Goal: Task Accomplishment & Management: Manage account settings

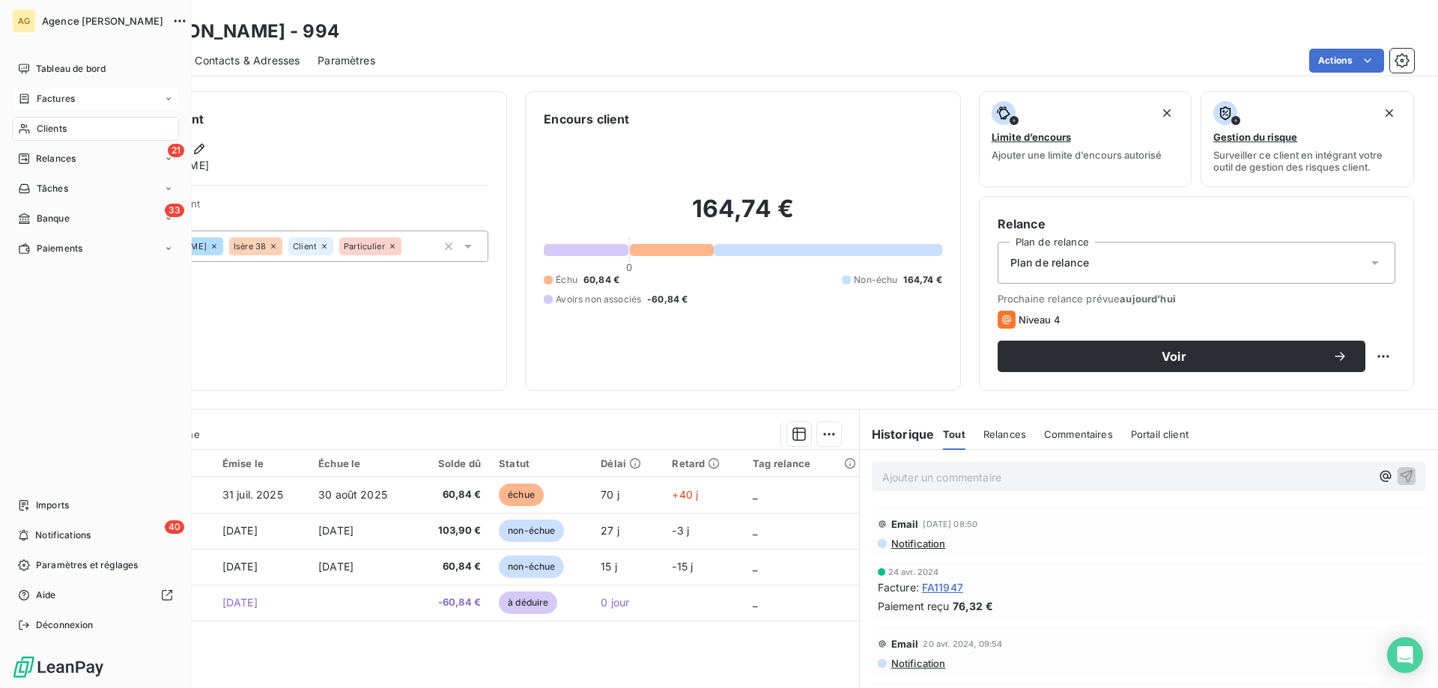
click at [37, 88] on div "Factures" at bounding box center [95, 99] width 167 height 24
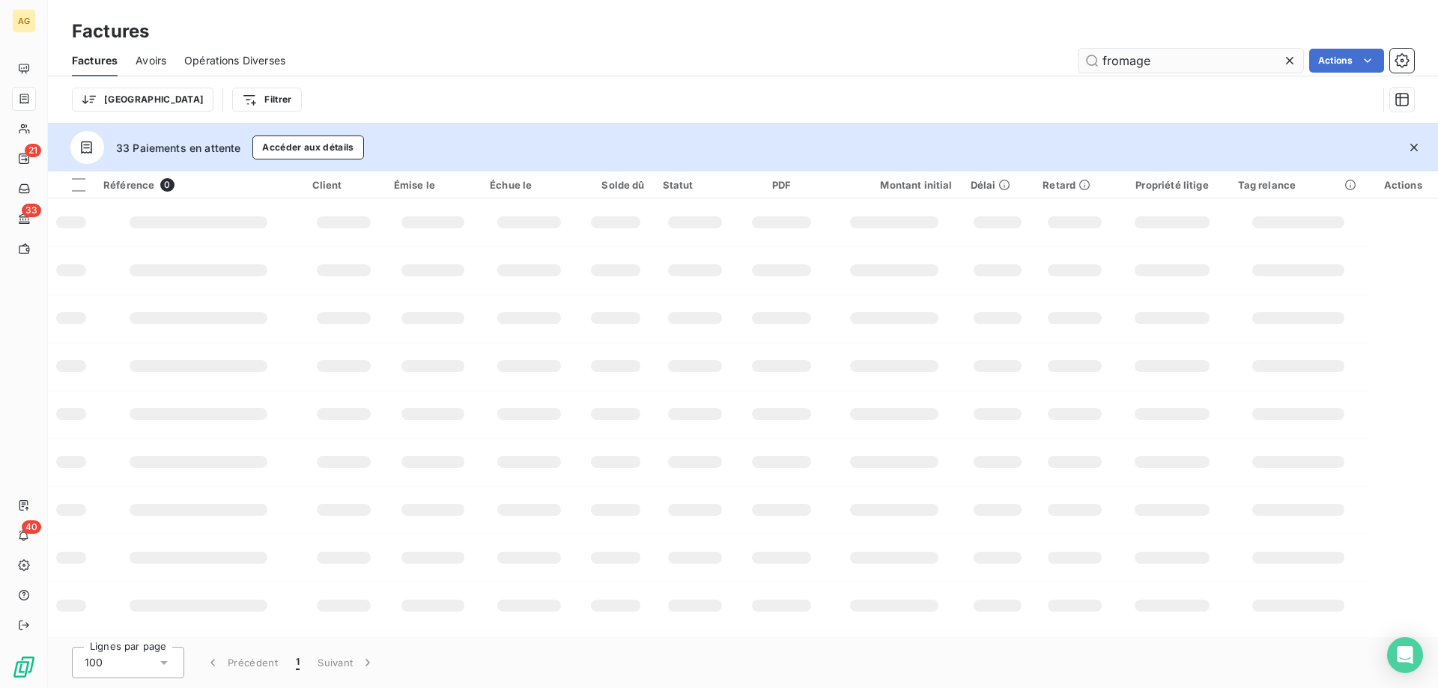
click at [1138, 62] on input "fromage" at bounding box center [1190, 61] width 225 height 24
drag, startPoint x: 1165, startPoint y: 61, endPoint x: 914, endPoint y: 107, distance: 255.1
click at [915, 103] on div "Factures Avoirs Opérations Diverses fromage Actions Trier Filtrer" at bounding box center [743, 84] width 1390 height 78
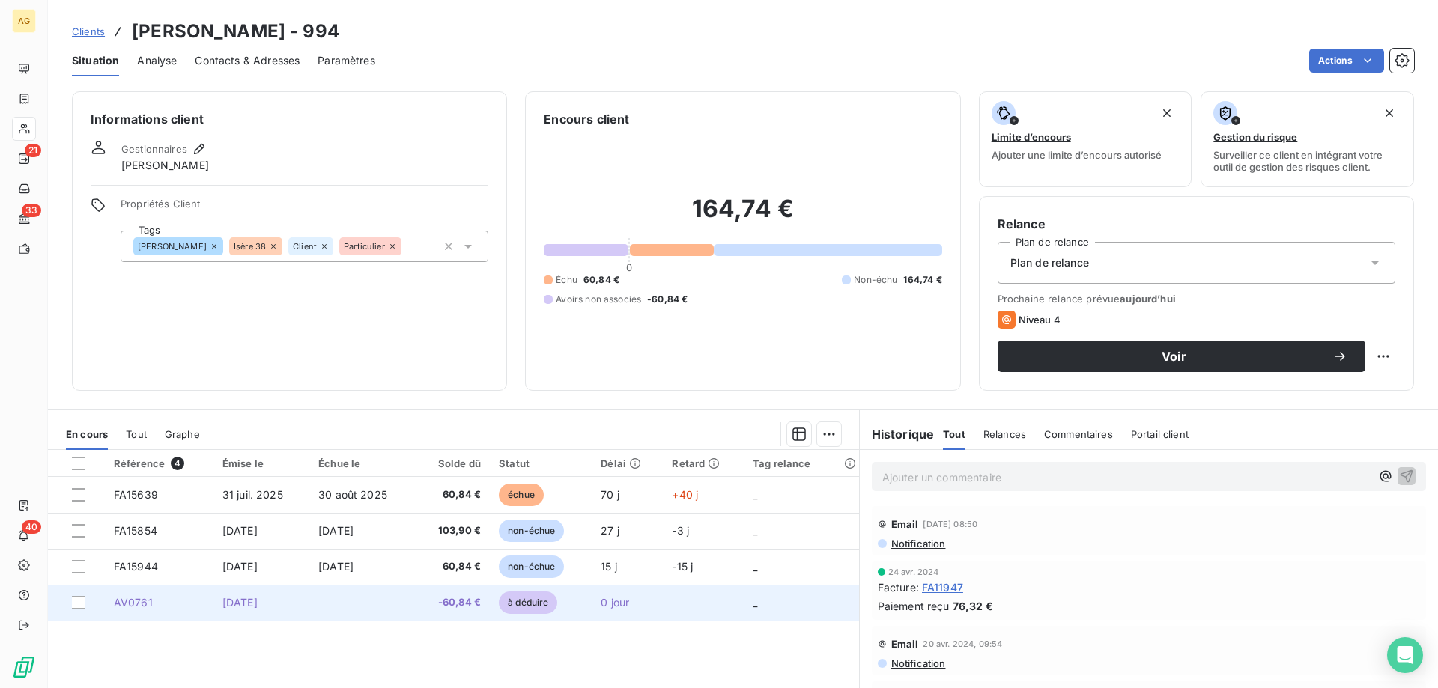
click at [167, 598] on td "AV0761" at bounding box center [159, 603] width 109 height 36
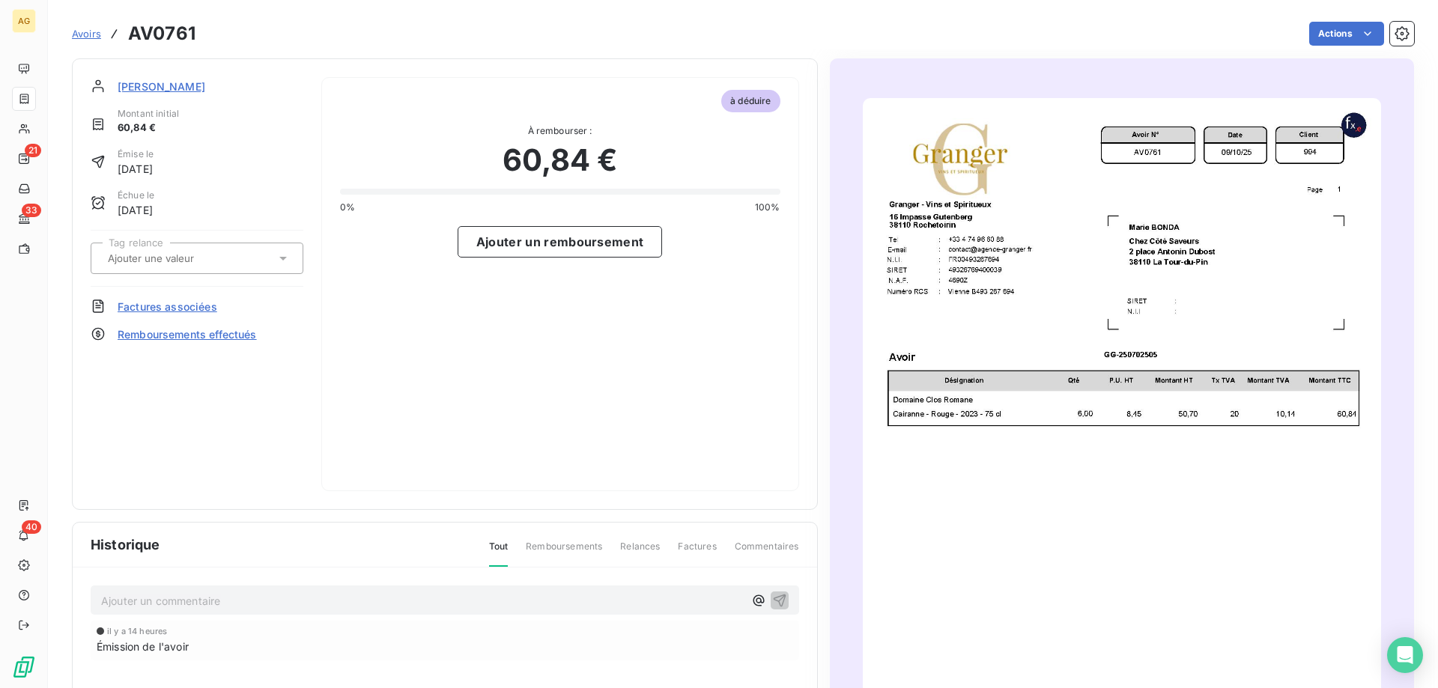
click at [165, 303] on span "Factures associées" at bounding box center [168, 307] width 100 height 16
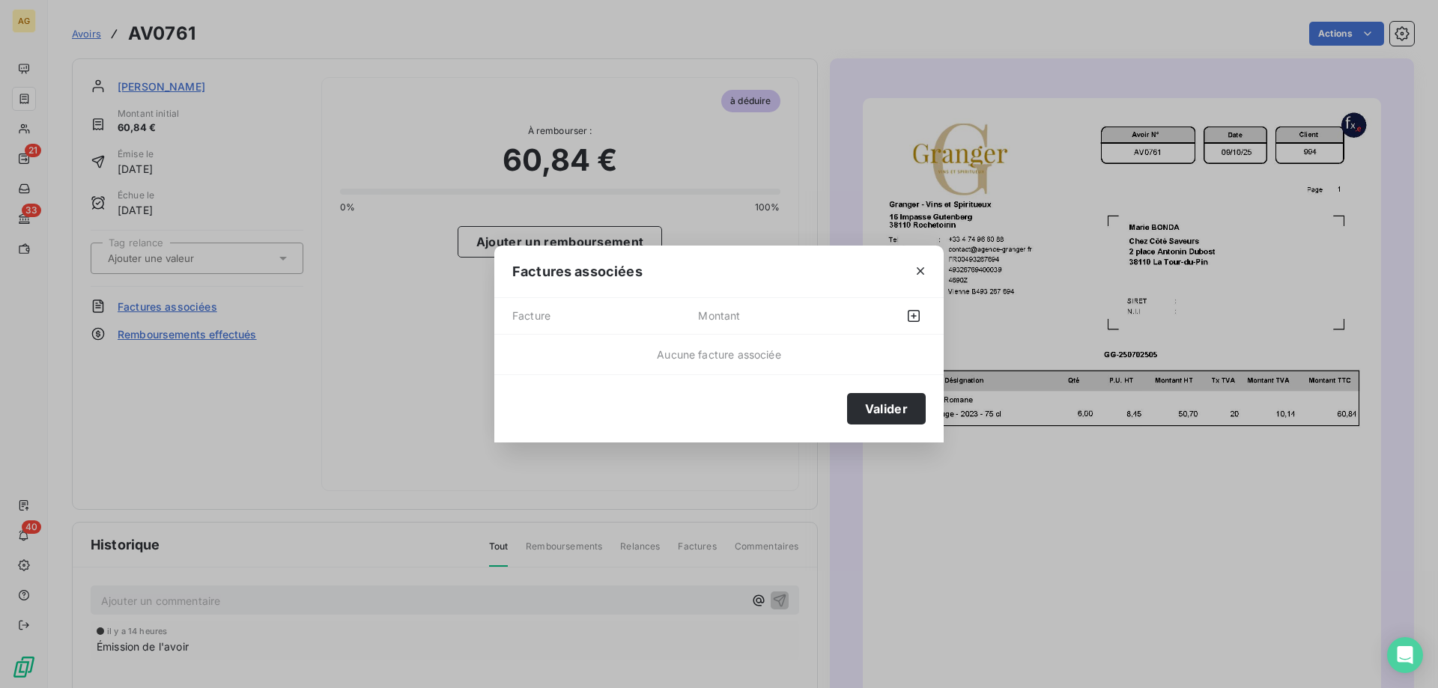
click at [574, 324] on span "Facture" at bounding box center [605, 316] width 186 height 24
click at [911, 323] on icon "button" at bounding box center [913, 316] width 15 height 15
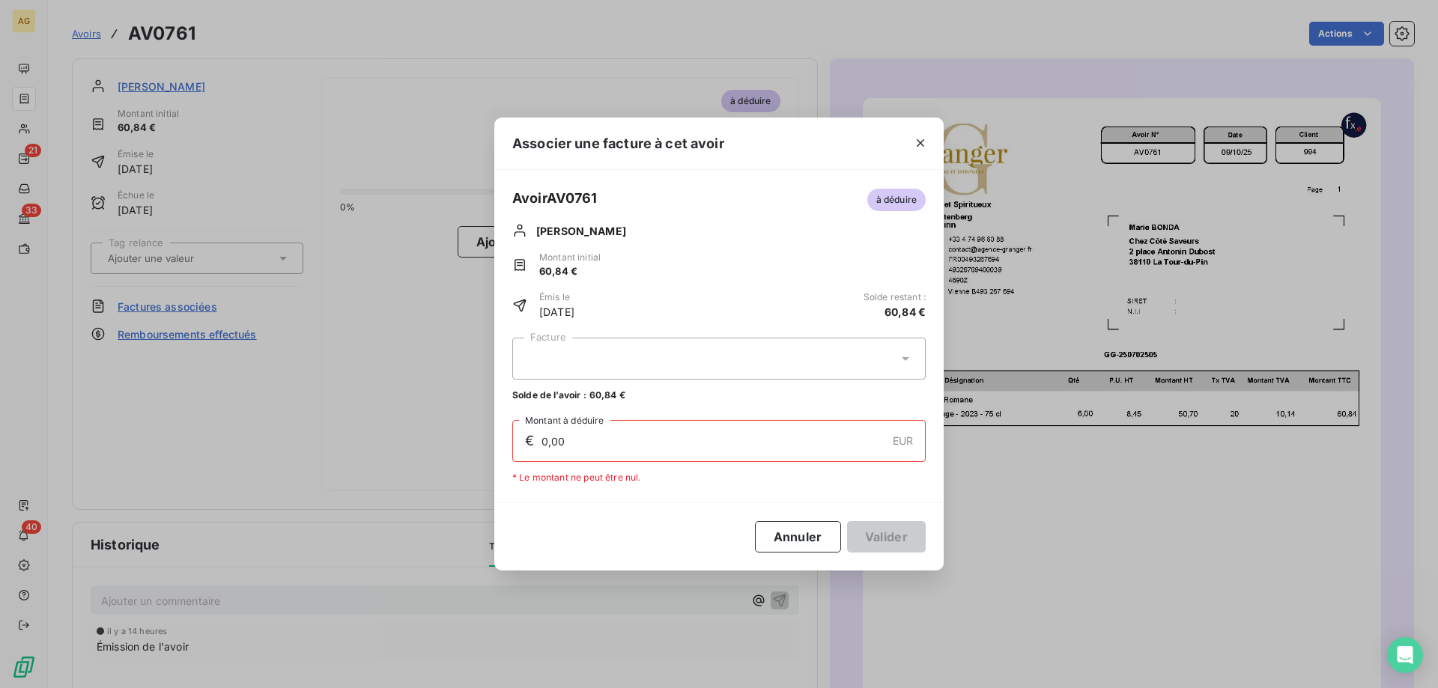
click at [572, 350] on div at bounding box center [718, 359] width 413 height 42
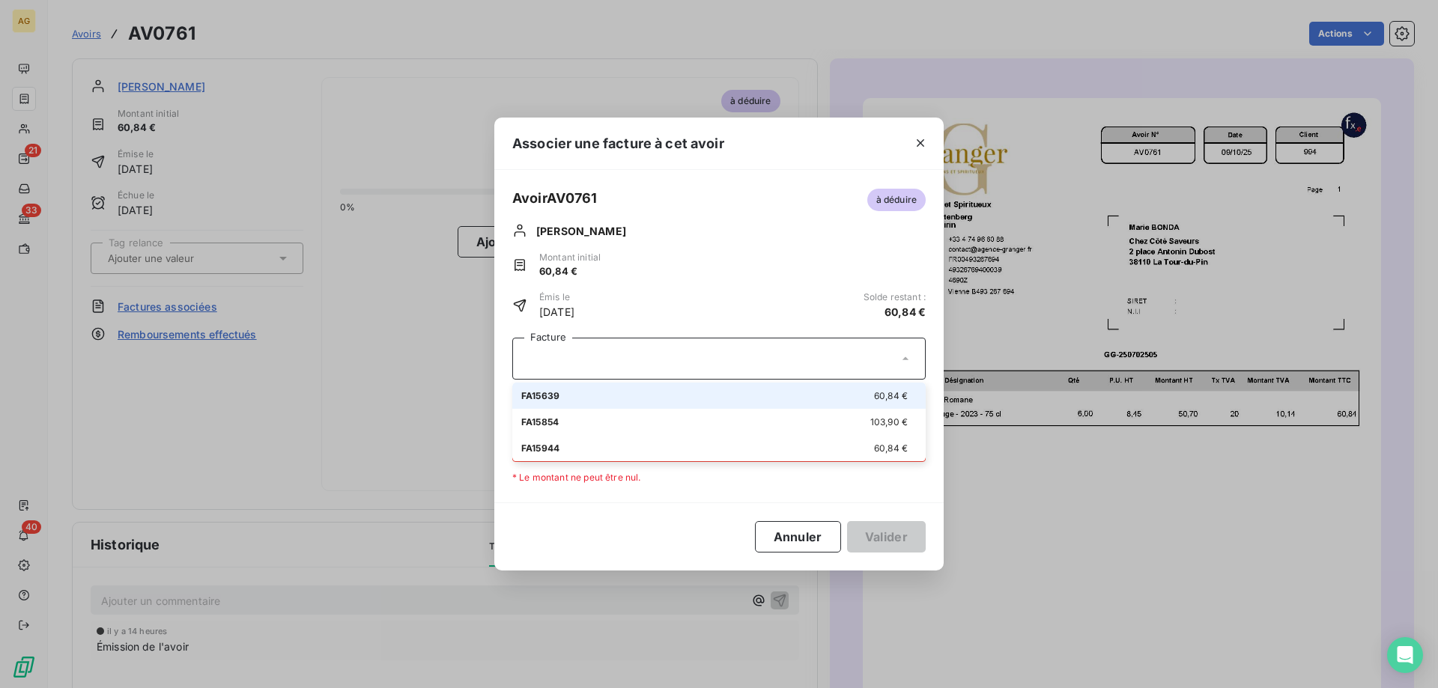
click at [579, 392] on div "FA15639 60,84 €" at bounding box center [718, 396] width 395 height 14
type input "60,84"
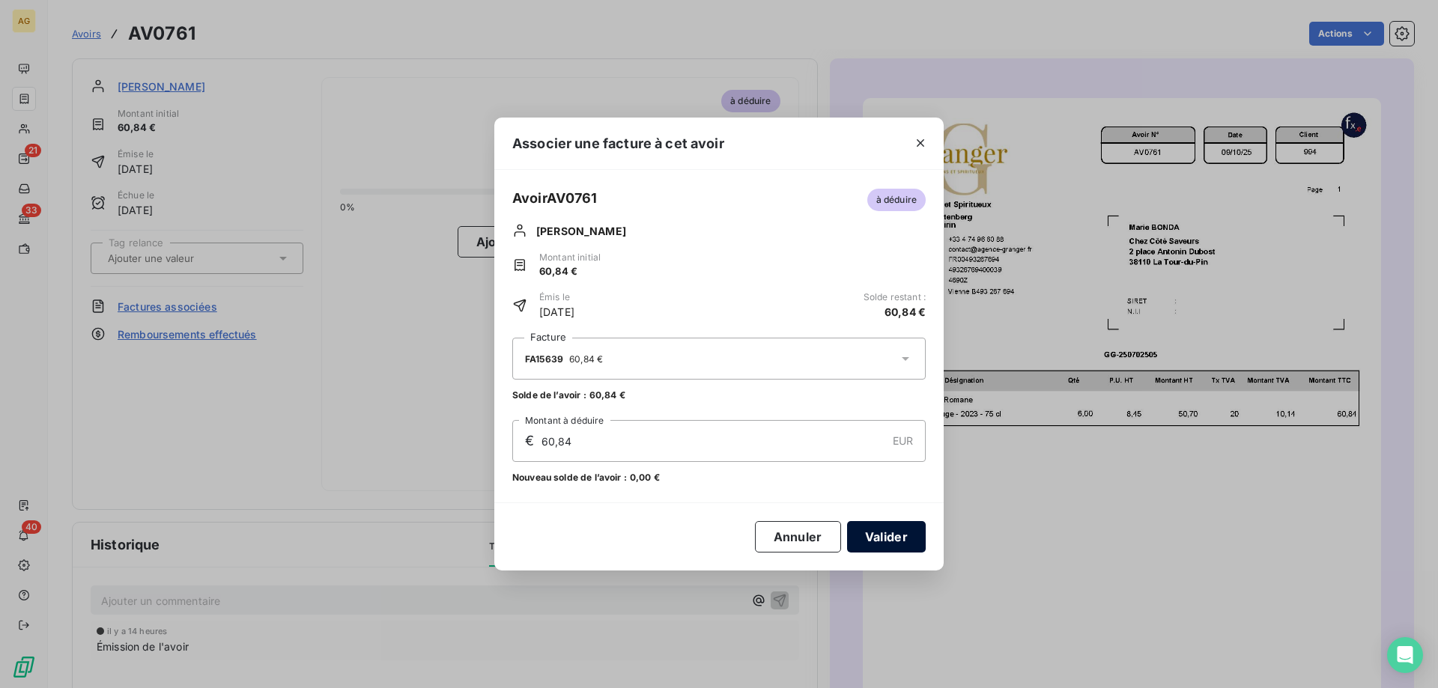
click at [905, 529] on button "Valider" at bounding box center [886, 536] width 79 height 31
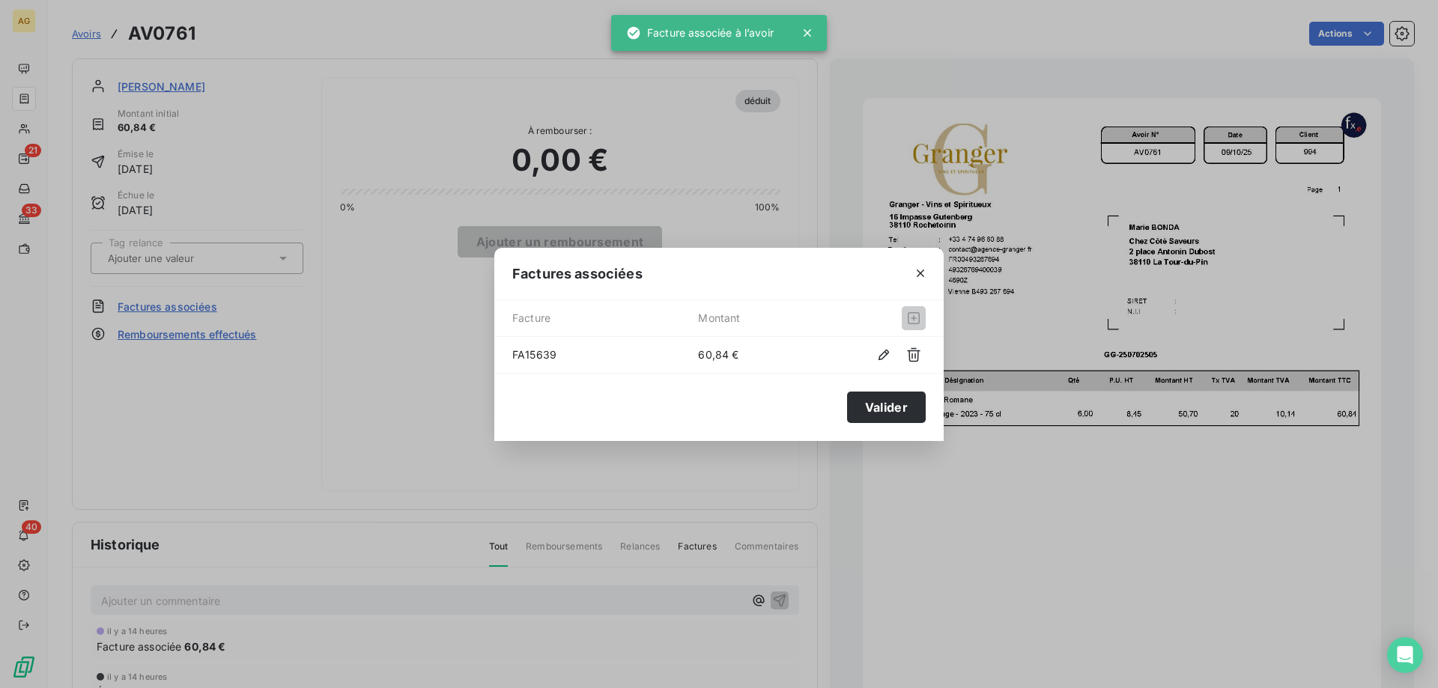
click at [932, 275] on div at bounding box center [920, 274] width 46 height 52
click at [923, 274] on icon "button" at bounding box center [920, 273] width 15 height 15
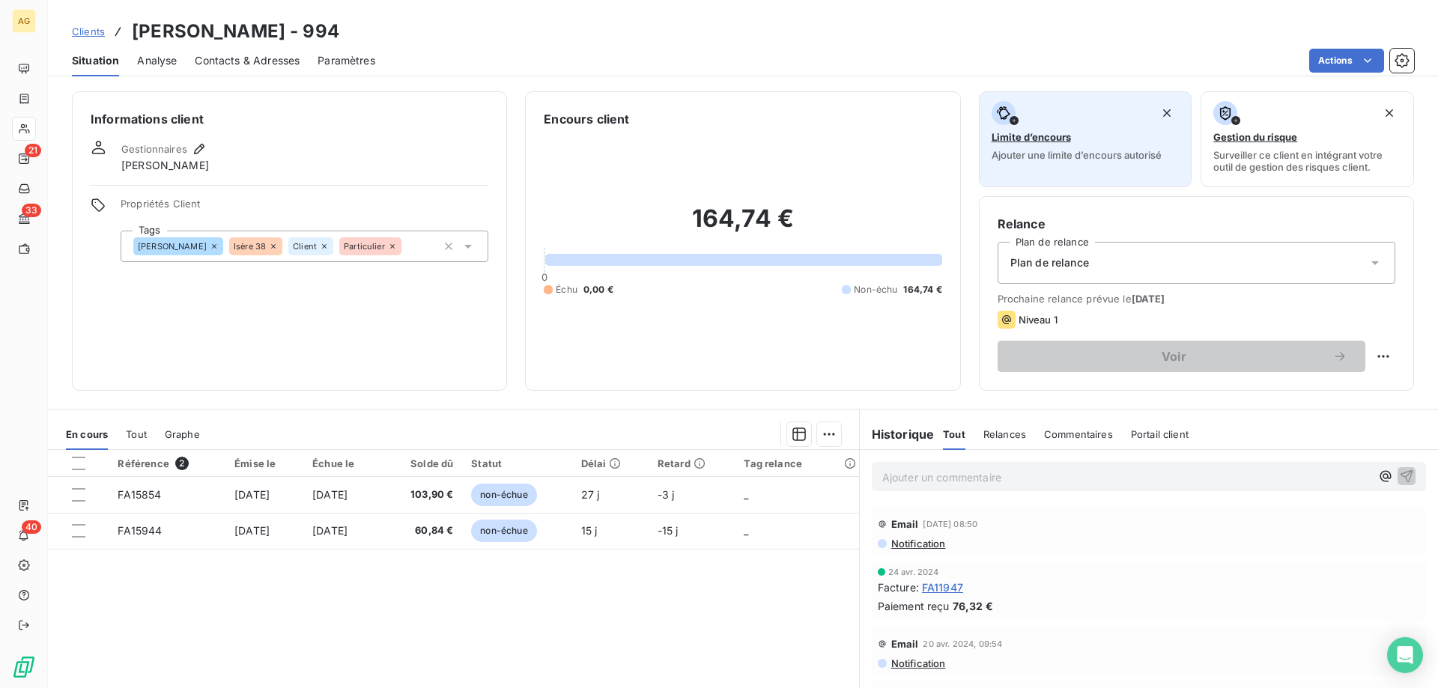
drag, startPoint x: 582, startPoint y: 281, endPoint x: 991, endPoint y: 138, distance: 433.8
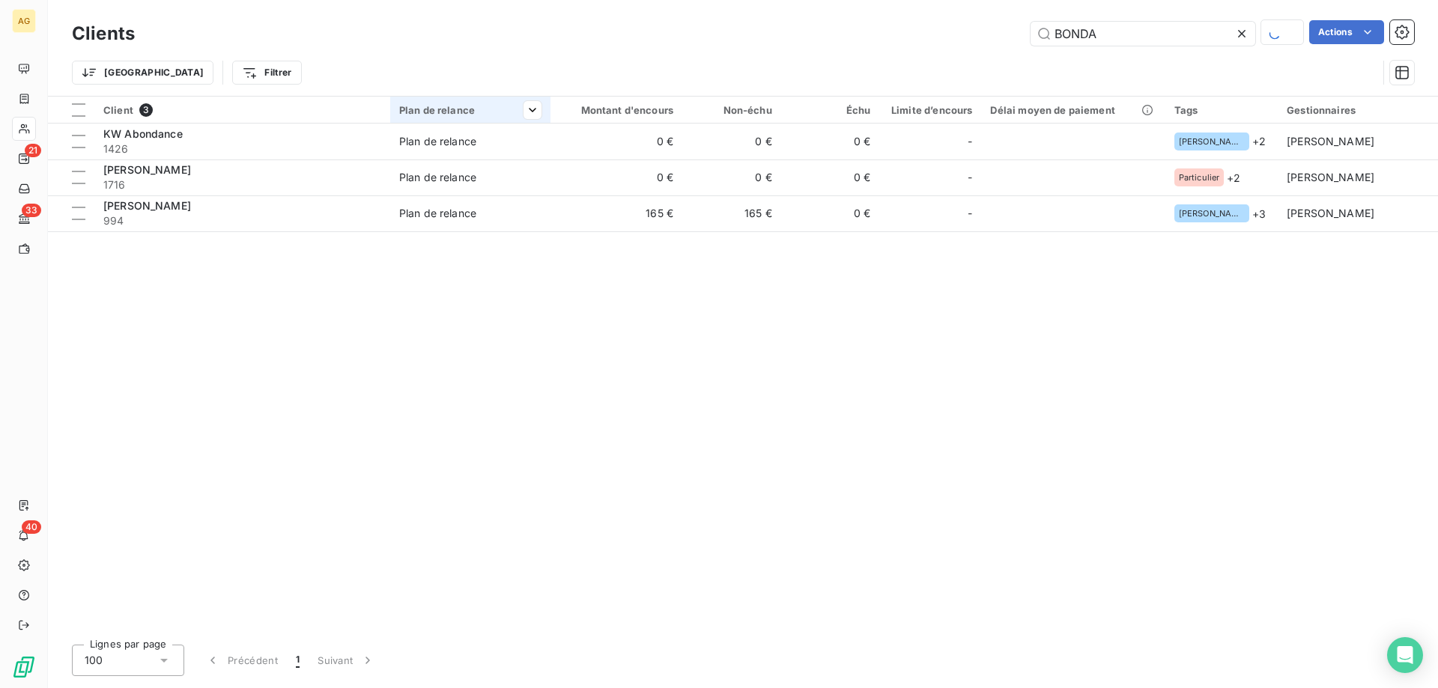
drag, startPoint x: 1160, startPoint y: 28, endPoint x: 529, endPoint y: 101, distance: 634.7
click at [561, 101] on div "Clients BONDA Actions Trier Filtrer Client 3 Plan de relance Montant d'encours …" at bounding box center [743, 344] width 1390 height 688
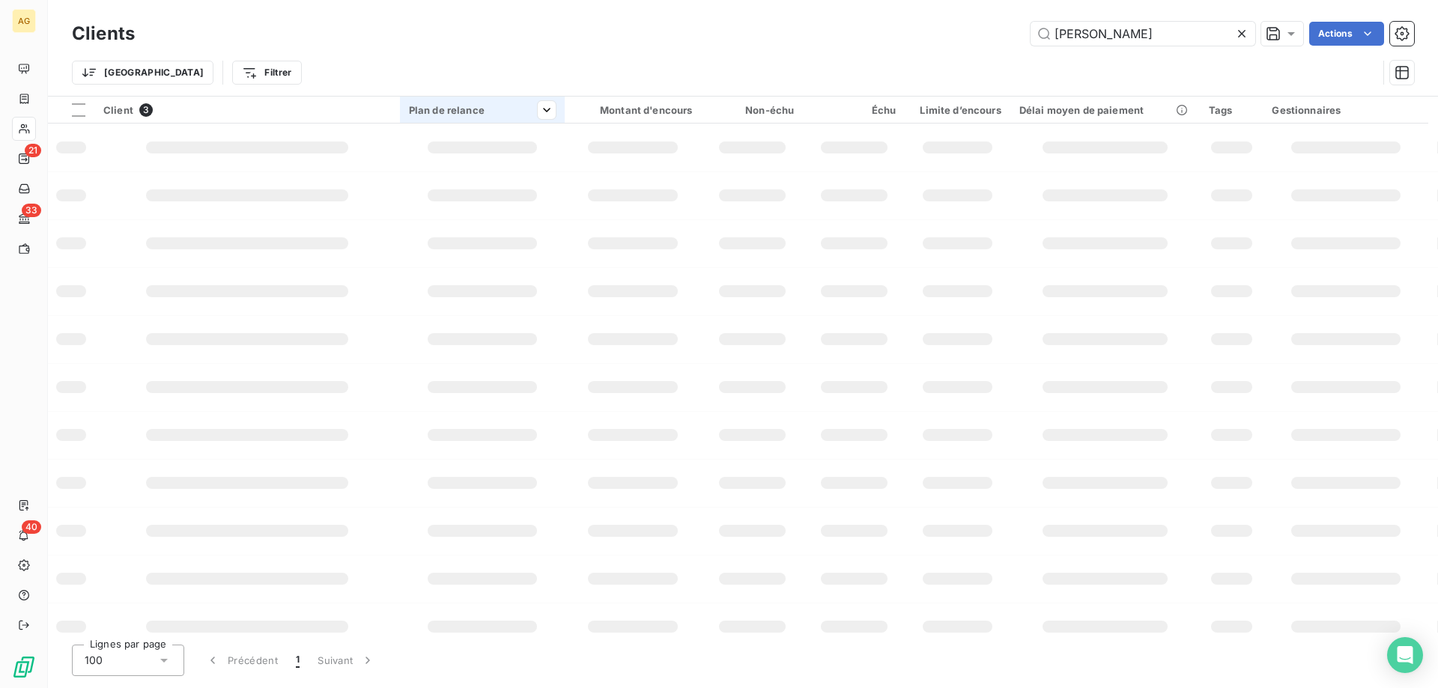
type input "[PERSON_NAME]"
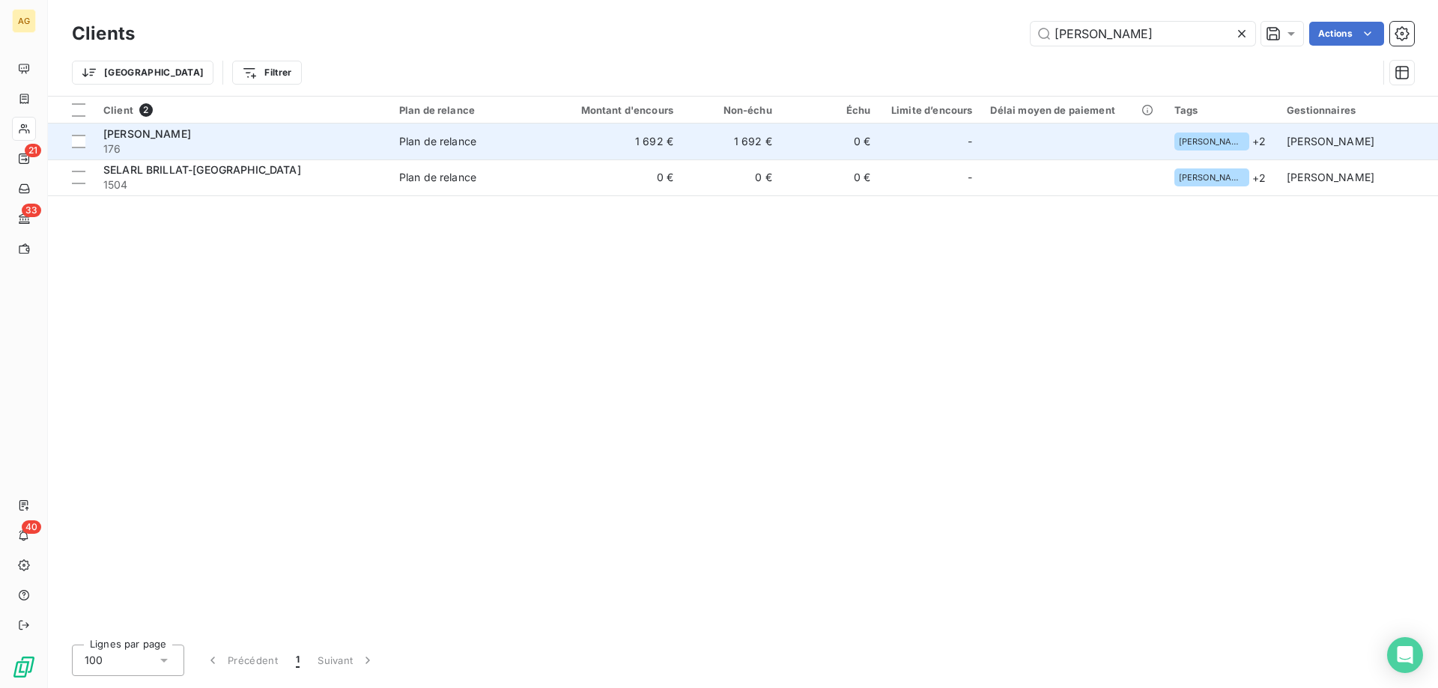
click at [456, 138] on div "Plan de relance" at bounding box center [437, 141] width 77 height 15
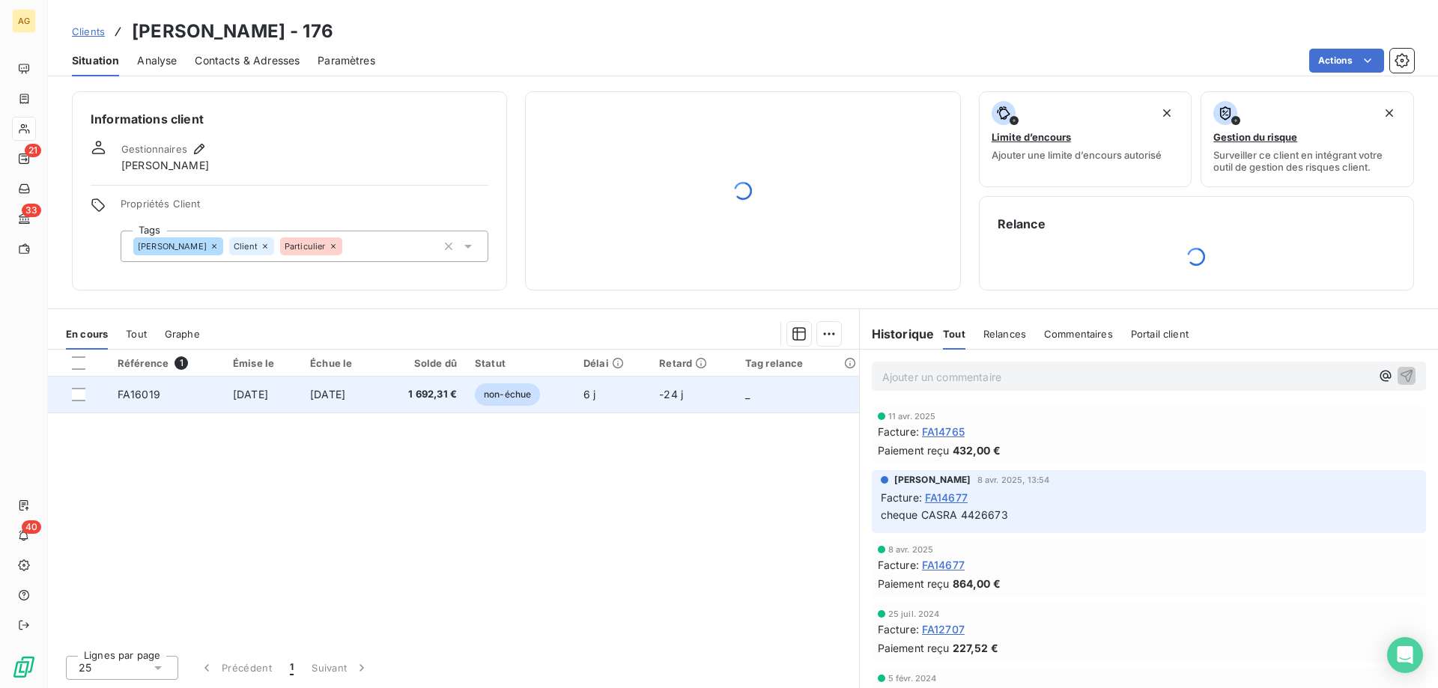
click at [418, 403] on div "Informations client Gestionnaires [PERSON_NAME] Propriétés Client Tags [PERSON_…" at bounding box center [743, 385] width 1390 height 606
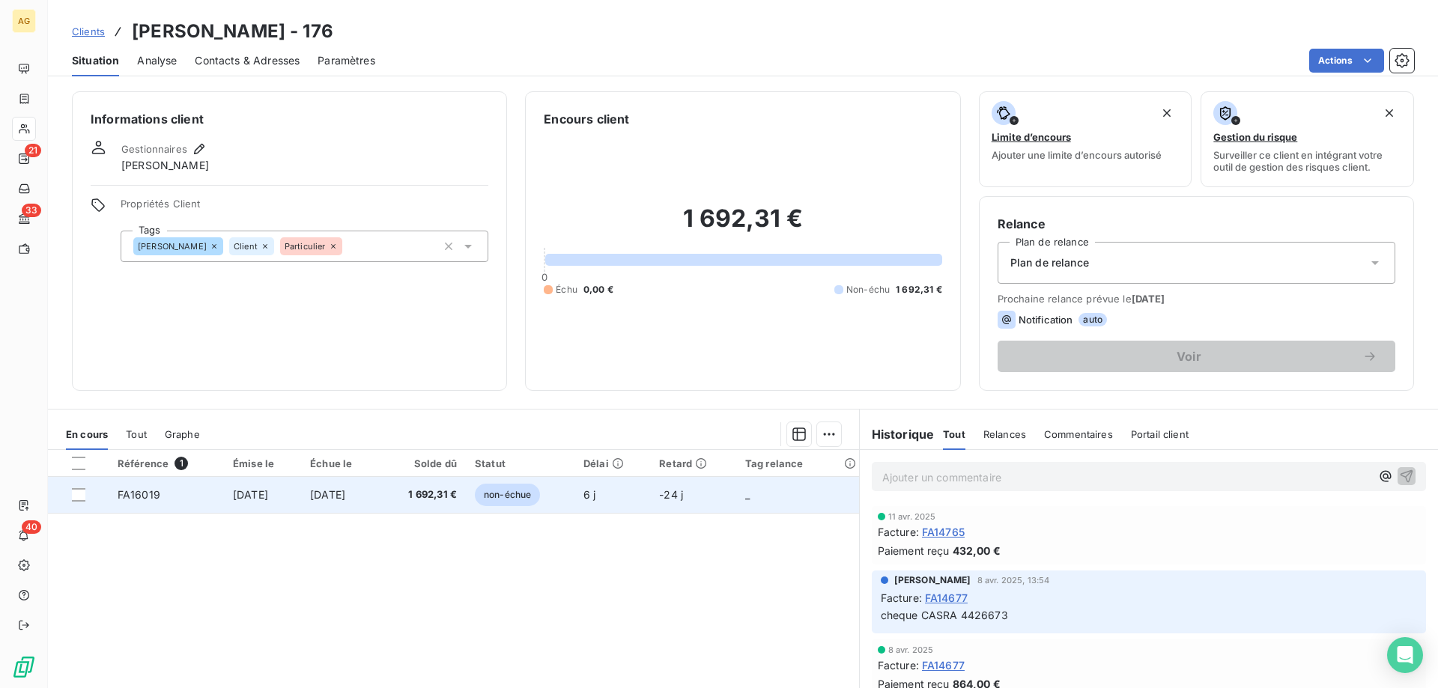
click at [201, 501] on td "FA16019" at bounding box center [166, 495] width 115 height 36
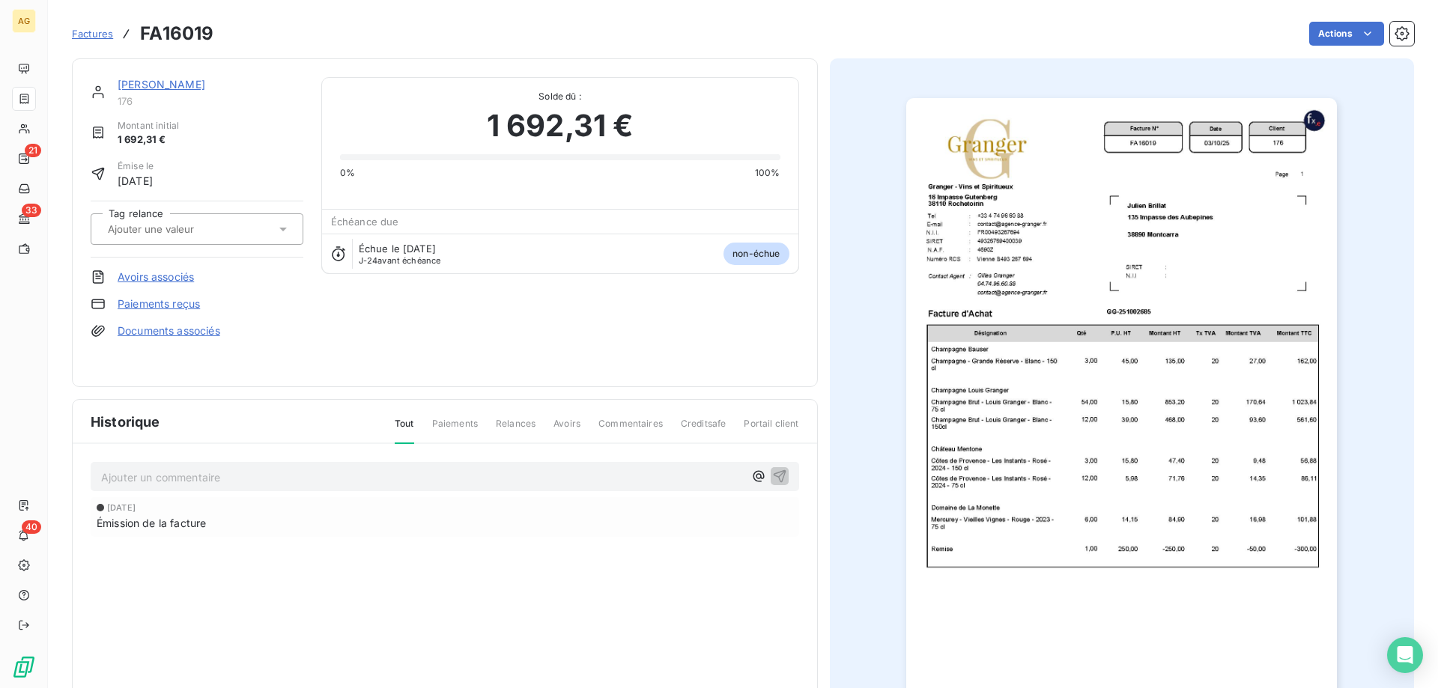
click at [128, 291] on div "[PERSON_NAME] 176 Montant initial 1 692,31 € Émise le [DATE] Tag relance Avoirs…" at bounding box center [197, 222] width 213 height 291
click at [134, 298] on link "Paiements reçus" at bounding box center [159, 304] width 82 height 15
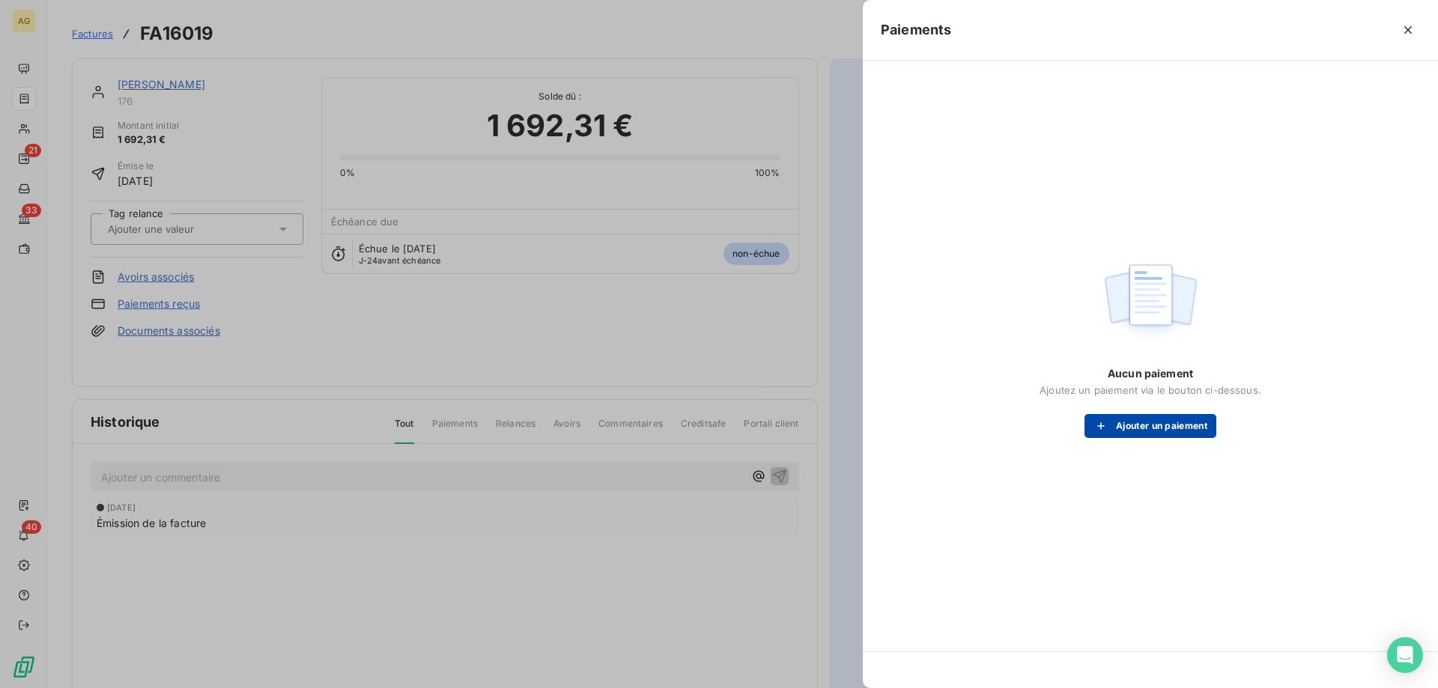
click at [1171, 437] on button "Ajouter un paiement" at bounding box center [1150, 426] width 132 height 24
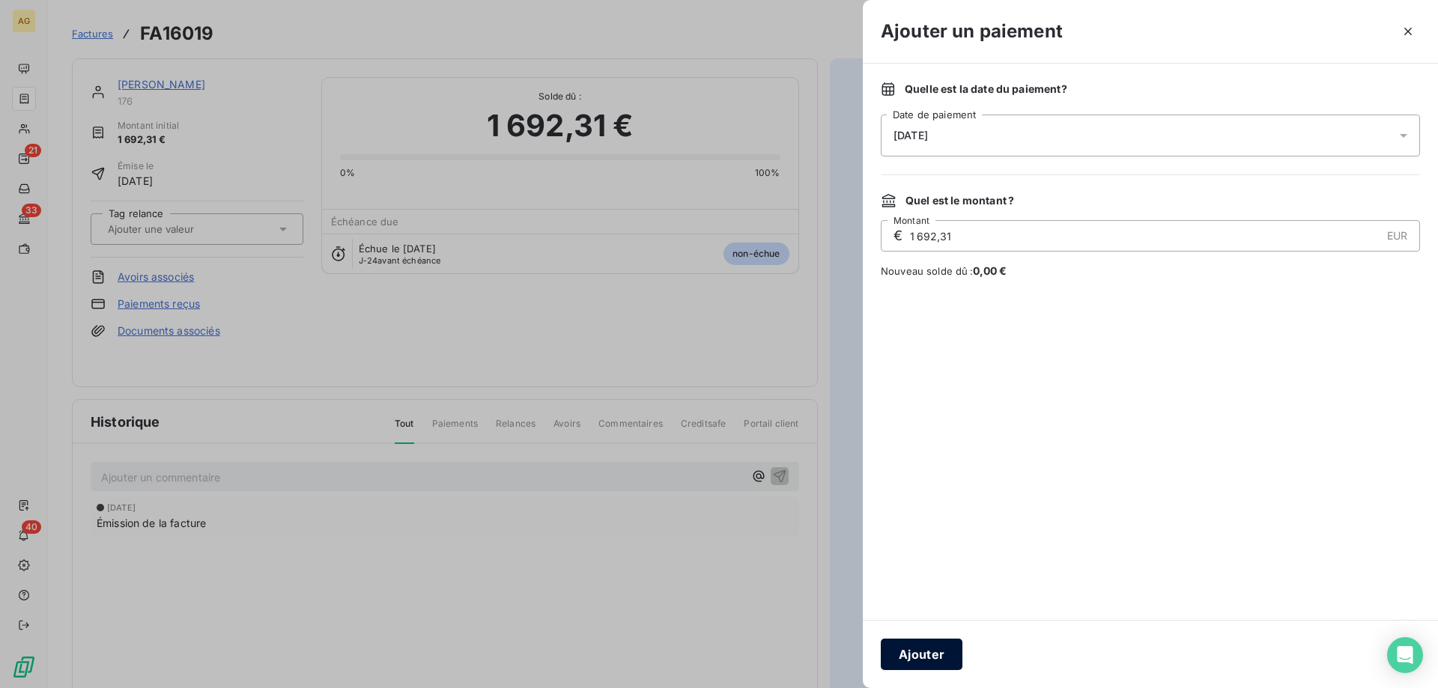
click at [929, 644] on button "Ajouter" at bounding box center [922, 654] width 82 height 31
